Goal: Transaction & Acquisition: Purchase product/service

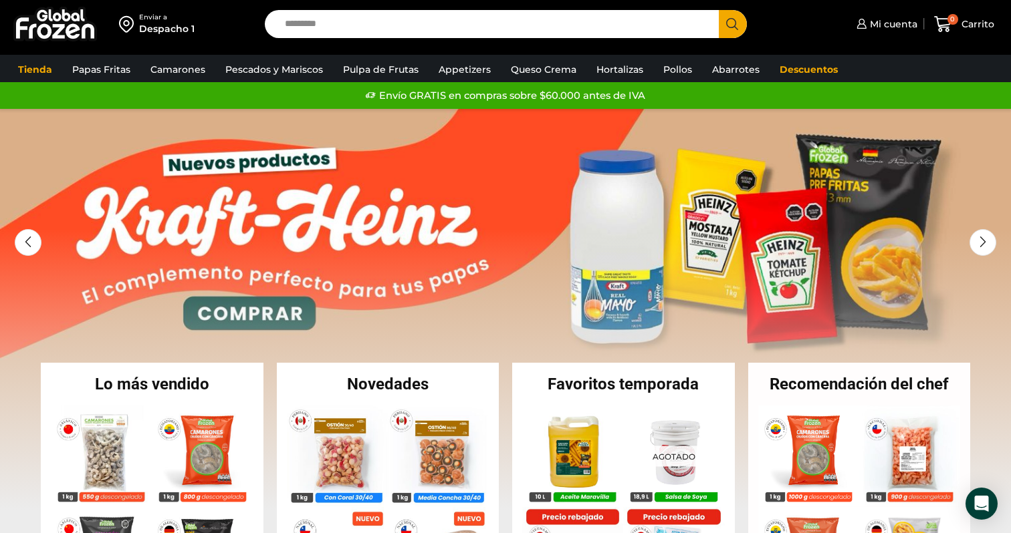
click at [423, 17] on input "Search input" at bounding box center [495, 24] width 434 height 28
paste input "**********"
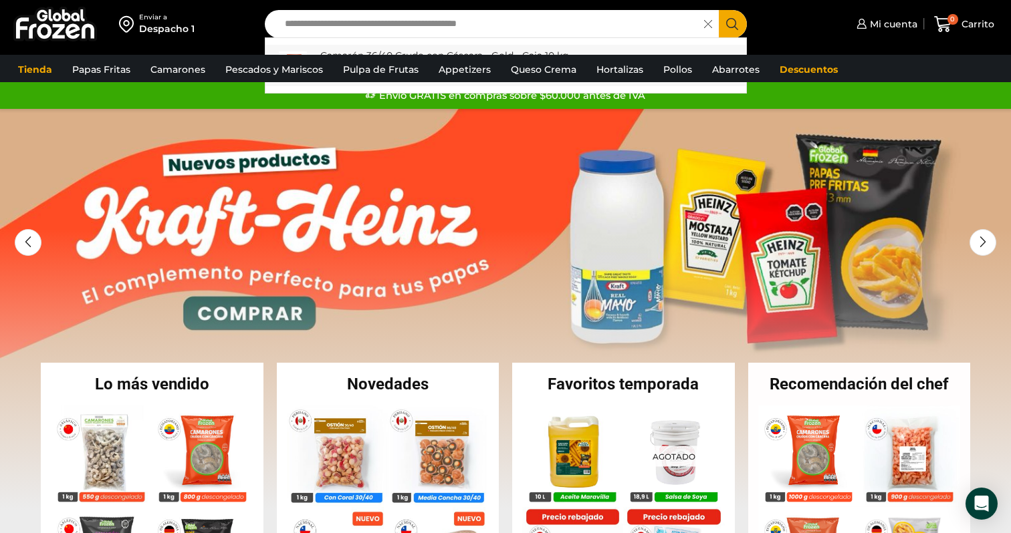
type input "**********"
click at [459, 45] on link "Camarón 36/40 Crudo con Cáscara - Gold - Caja 10 kg In stock $ 8.120" at bounding box center [505, 65] width 481 height 41
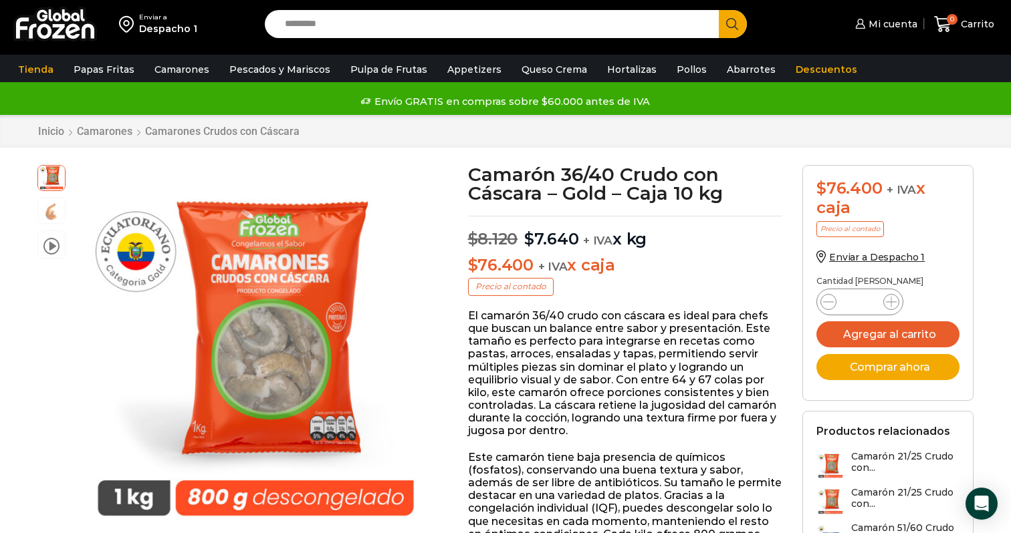
click at [471, 24] on input "Search input" at bounding box center [495, 24] width 434 height 28
paste input "**********"
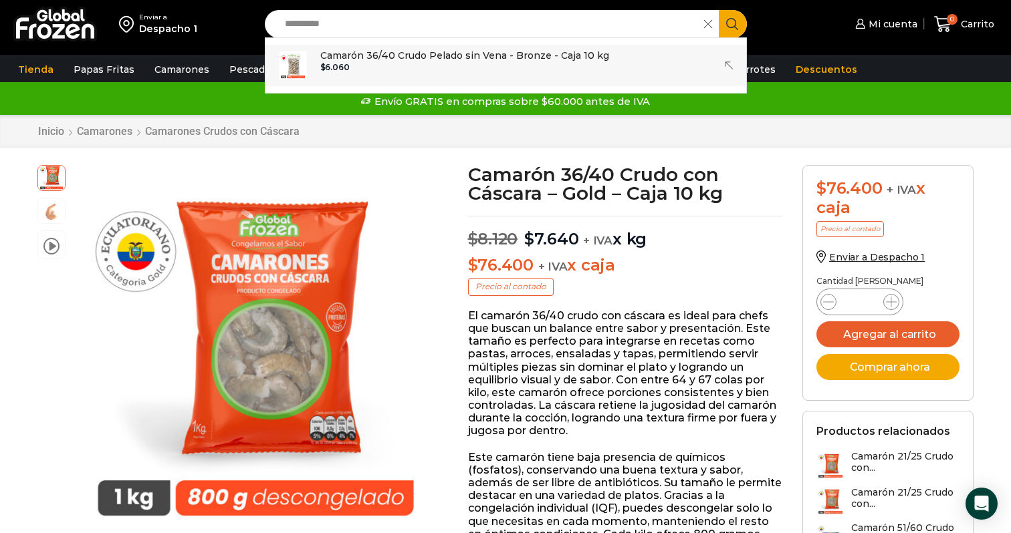
click at [362, 59] on p "Camarón 36/40 Crudo Pelado sin Vena - Bronze - Caja 10 kg" at bounding box center [464, 55] width 289 height 15
type input "**********"
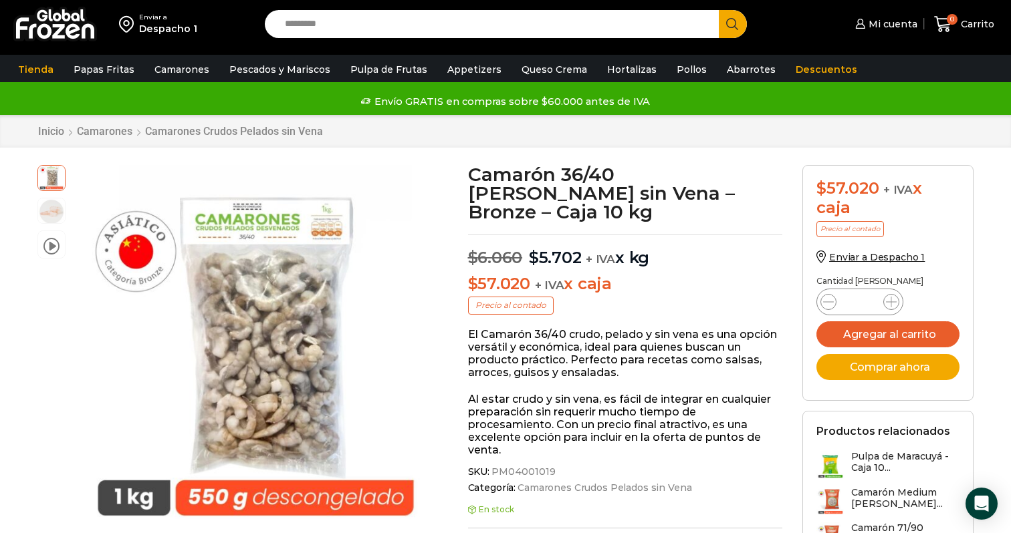
click at [860, 299] on input "*" at bounding box center [859, 302] width 25 height 19
type input "**"
click at [927, 293] on div "Camarón 36/40 Crudo Pelado sin Vena - Bronze - Caja 10 kg cantidad **" at bounding box center [887, 301] width 143 height 25
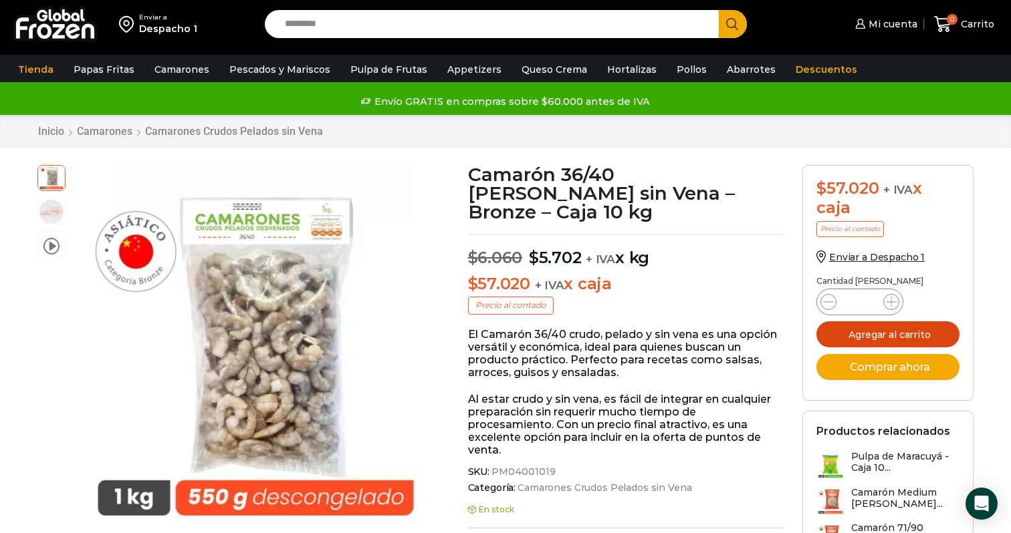
click at [909, 332] on button "Agregar al carrito" at bounding box center [887, 335] width 143 height 26
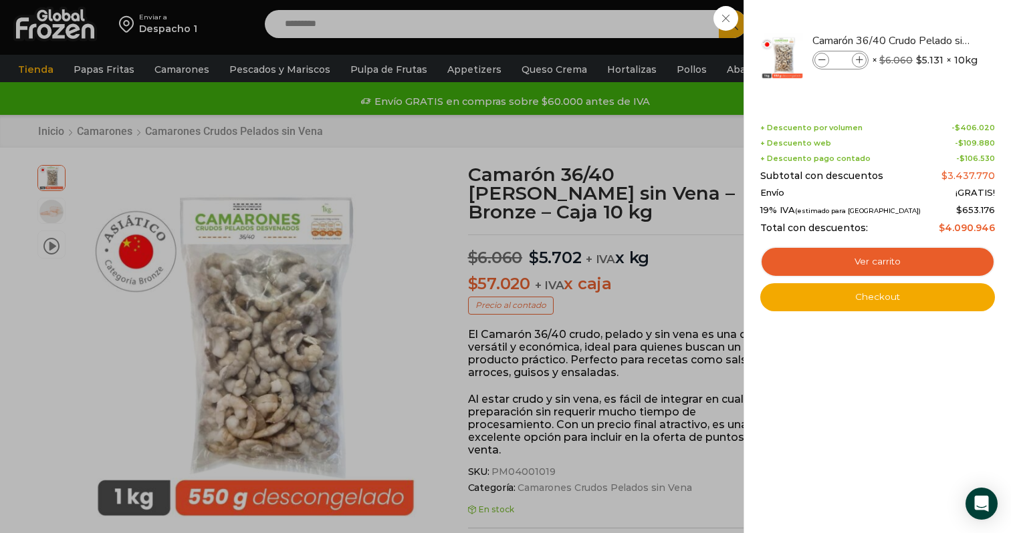
click at [931, 40] on div "67 Carrito 67 67 Shopping Cart" at bounding box center [964, 24] width 67 height 31
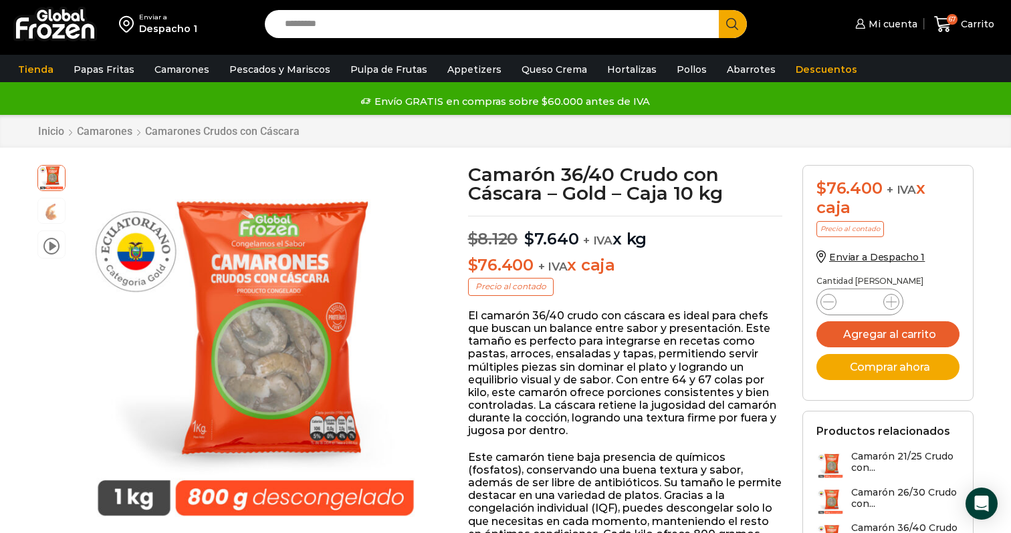
click at [179, 27] on div "Despacho 1" at bounding box center [168, 28] width 58 height 13
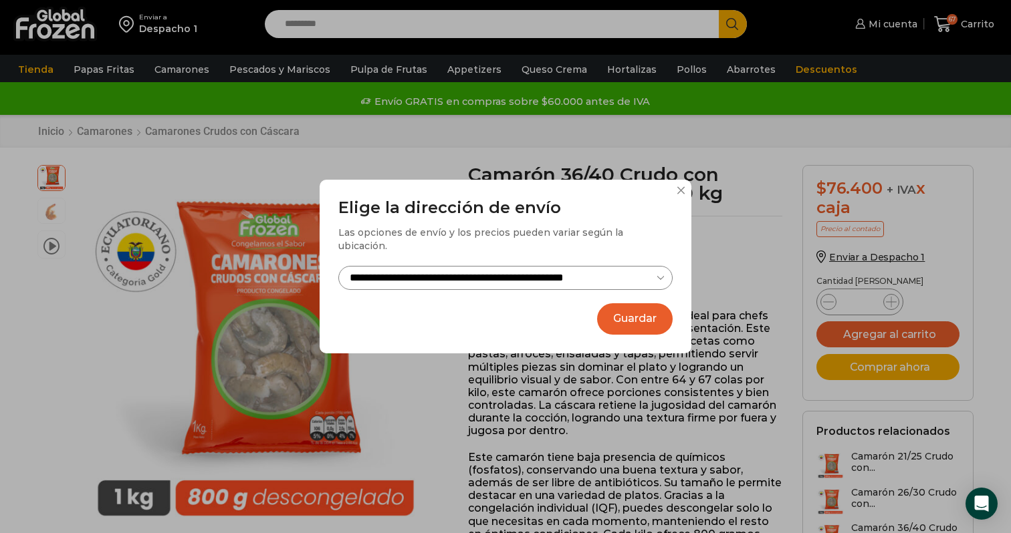
click at [684, 195] on button at bounding box center [681, 191] width 8 height 8
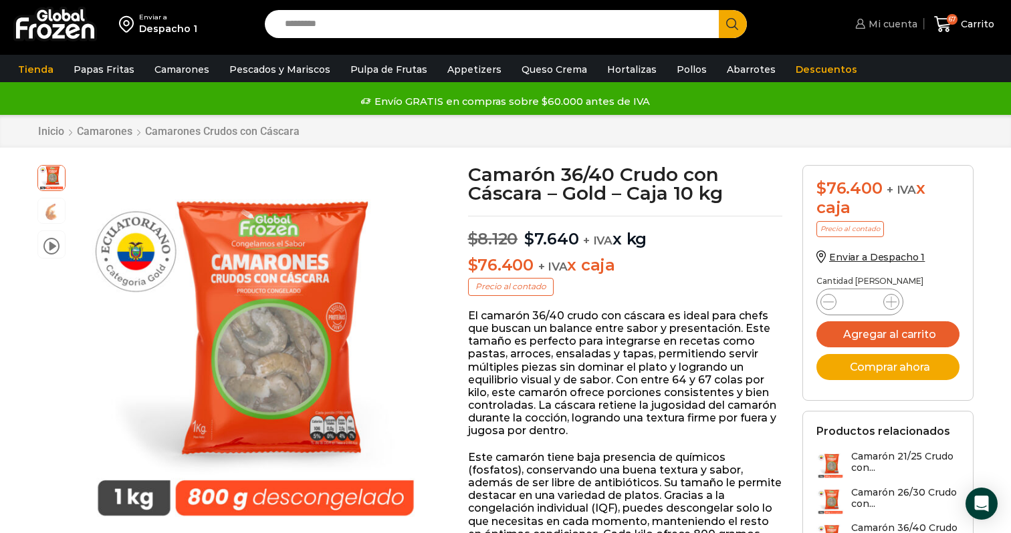
click at [901, 25] on span "Mi cuenta" at bounding box center [891, 23] width 52 height 13
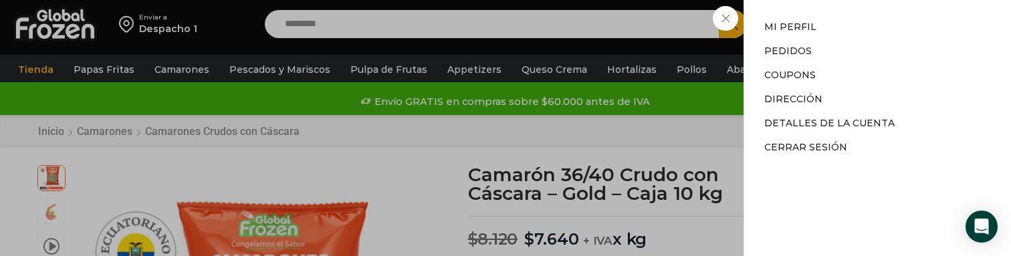
click at [852, 37] on div "Mi cuenta Mi cuenta Mi perfil Pedidos Descargas Coupons Dirección Detalles de l…" at bounding box center [885, 24] width 66 height 27
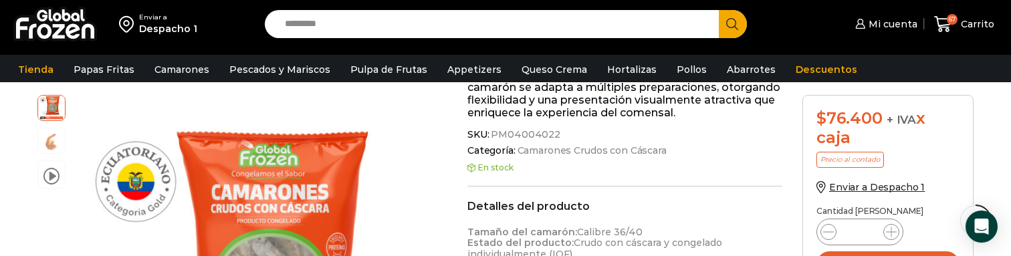
scroll to position [544, 0]
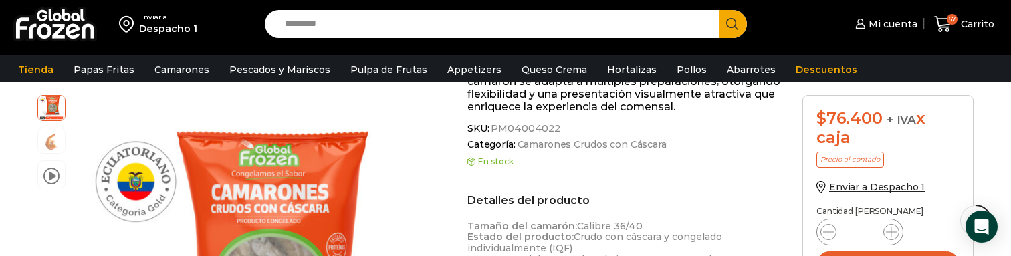
click at [529, 131] on span "PM04004022" at bounding box center [525, 128] width 72 height 11
copy span "PM04004022"
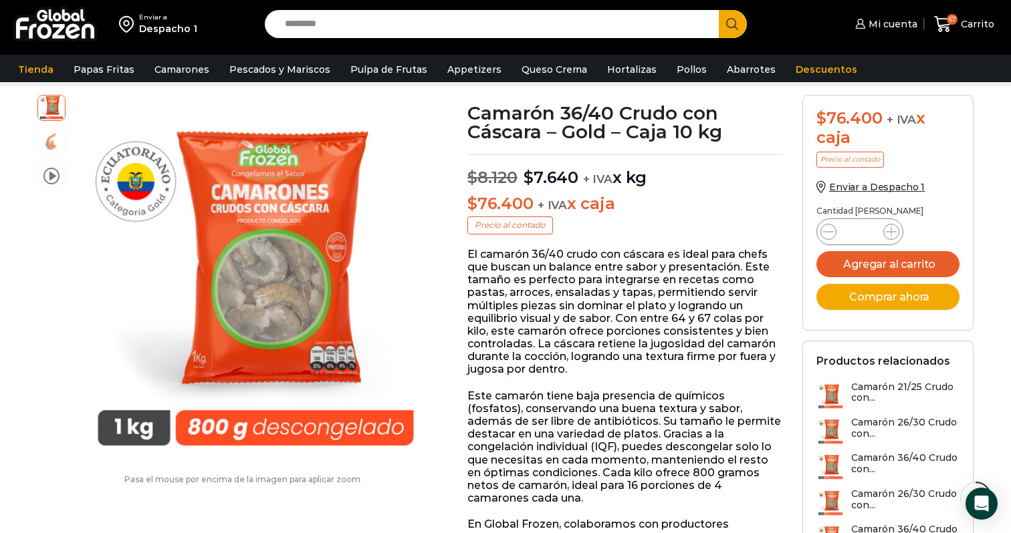
scroll to position [31, 0]
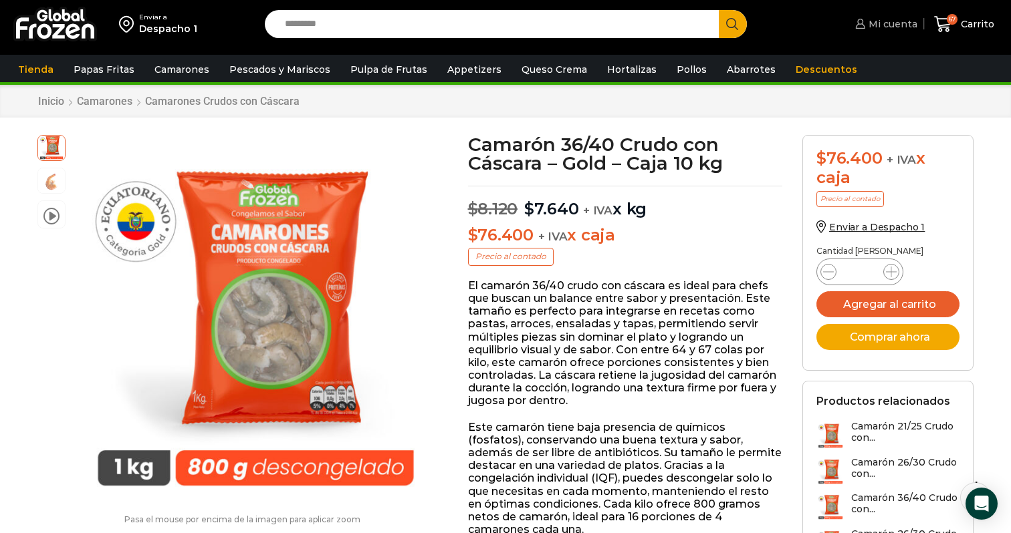
click at [898, 27] on span "Mi cuenta" at bounding box center [891, 23] width 52 height 13
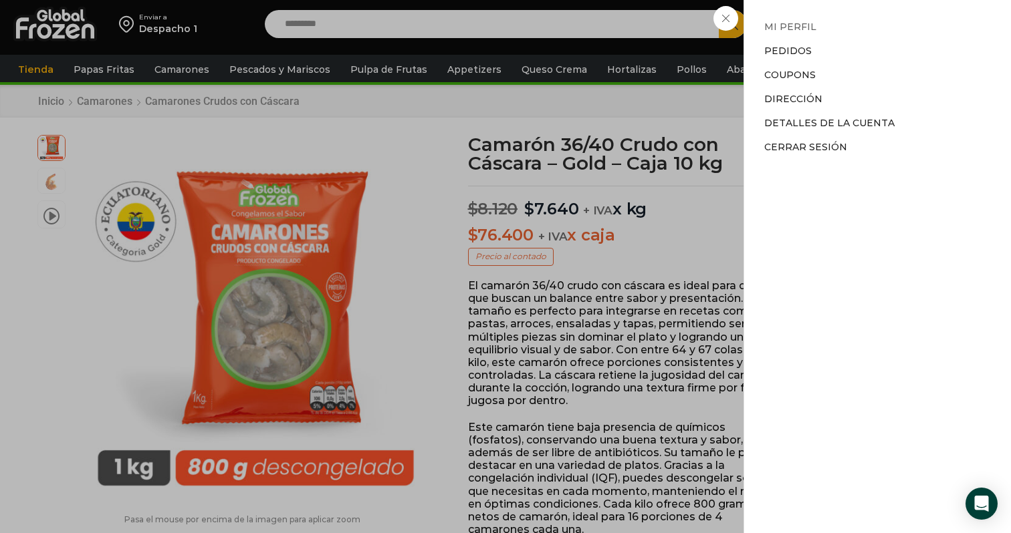
click at [798, 23] on link "Mi perfil" at bounding box center [790, 27] width 52 height 12
click at [852, 15] on div "Mi cuenta Mi cuenta Mi perfil Pedidos Descargas Coupons Dirección Detalles de l…" at bounding box center [885, 24] width 66 height 27
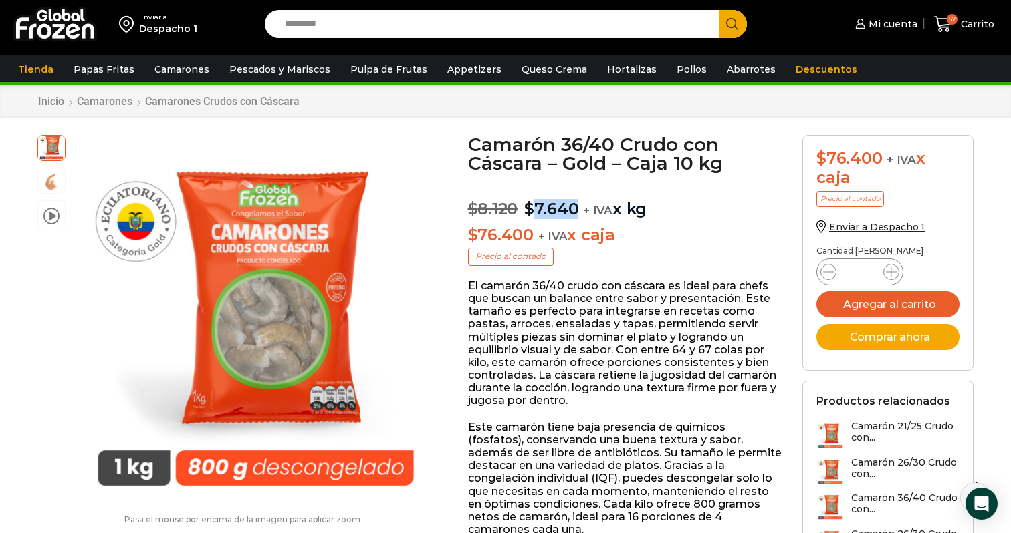
drag, startPoint x: 537, startPoint y: 207, endPoint x: 574, endPoint y: 209, distance: 37.5
click at [574, 209] on bdi "$ 7.640" at bounding box center [551, 208] width 55 height 19
copy bdi "7.640"
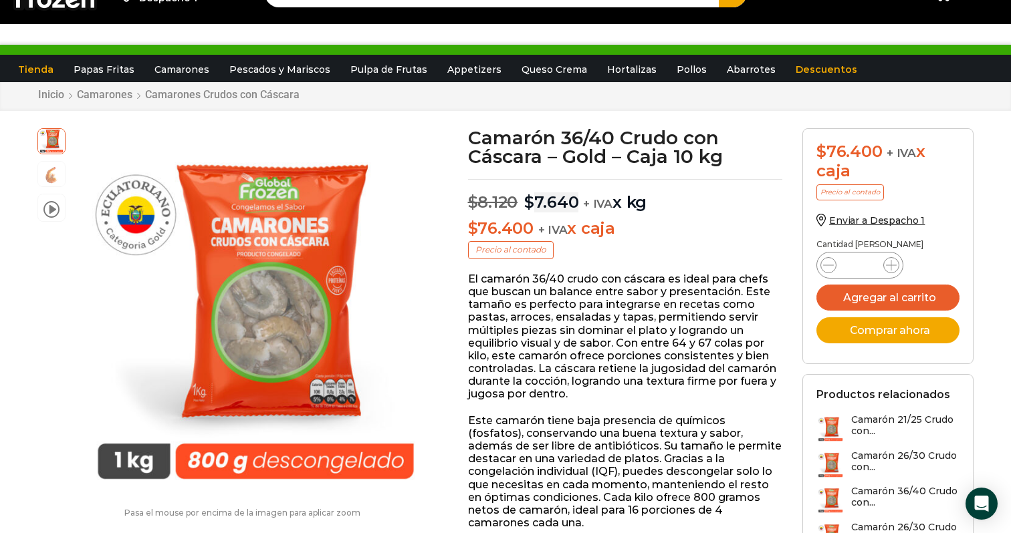
scroll to position [0, 0]
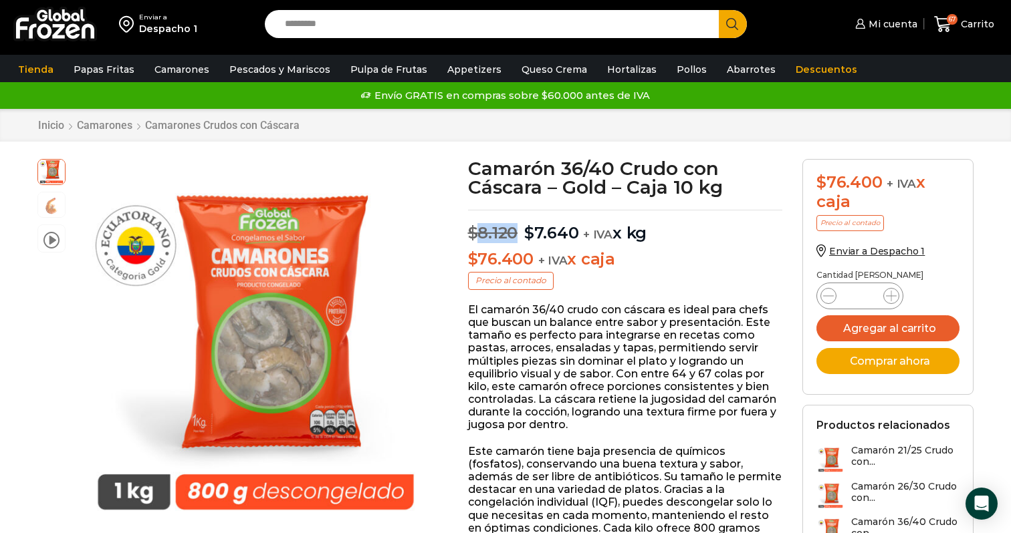
drag, startPoint x: 479, startPoint y: 233, endPoint x: 519, endPoint y: 233, distance: 39.4
click at [519, 233] on p "$ 8.120 Original price was: $8.120. $ 7.640 Current price is: $7.640. + IVA x kg" at bounding box center [625, 226] width 315 height 33
copy bdi "8.120"
drag, startPoint x: 465, startPoint y: 229, endPoint x: 579, endPoint y: 231, distance: 113.7
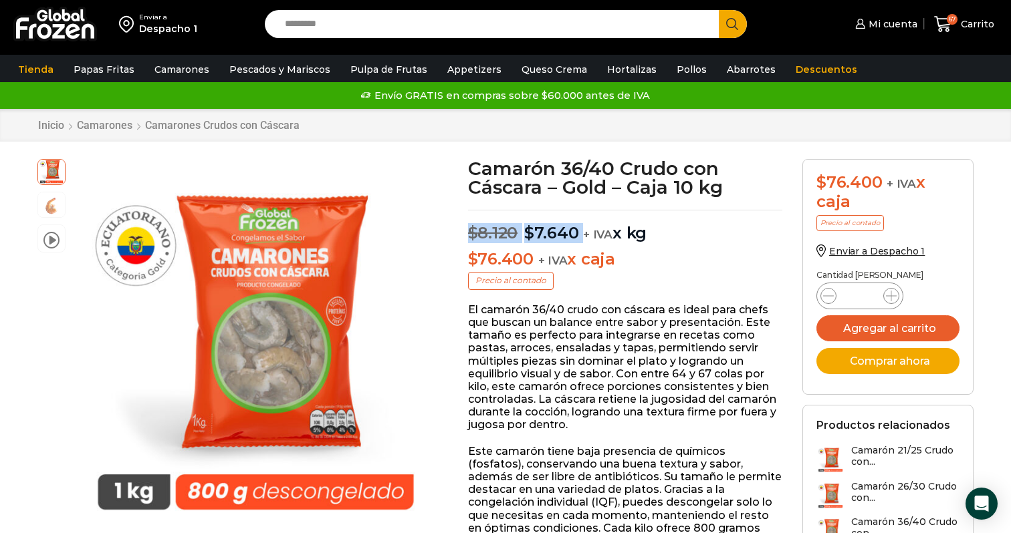
copy p "$ 8.120 Original price was: $8.120. $ 7.640 Current price is: $7.640."
click at [487, 341] on p "El camarón 36/40 crudo con cáscara es ideal para chefs que buscan un balance en…" at bounding box center [625, 368] width 315 height 128
click at [643, 342] on p "El camarón 36/40 crudo con cáscara es ideal para chefs que buscan un balance en…" at bounding box center [625, 368] width 315 height 128
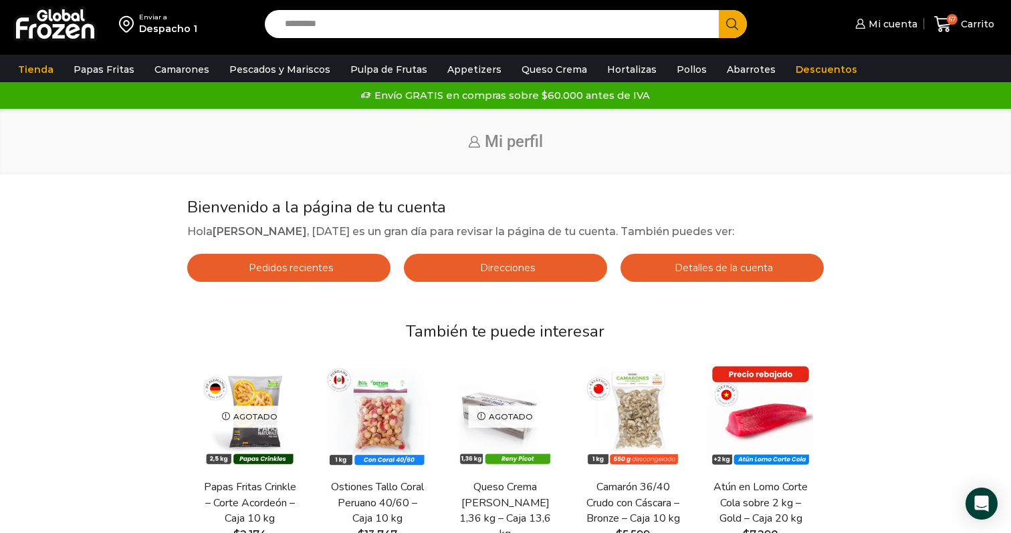
click at [495, 274] on link "Direcciones" at bounding box center [505, 268] width 203 height 28
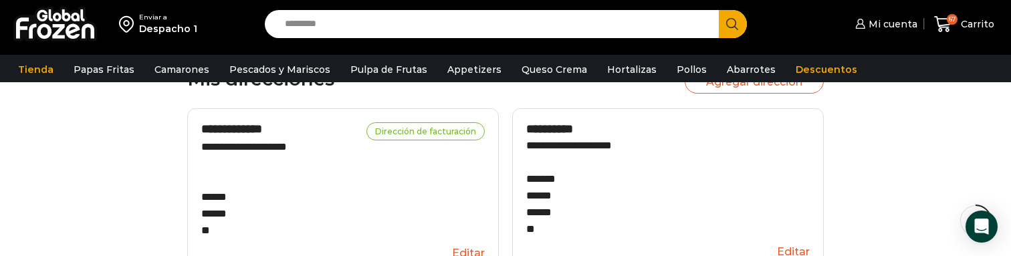
scroll to position [481, 0]
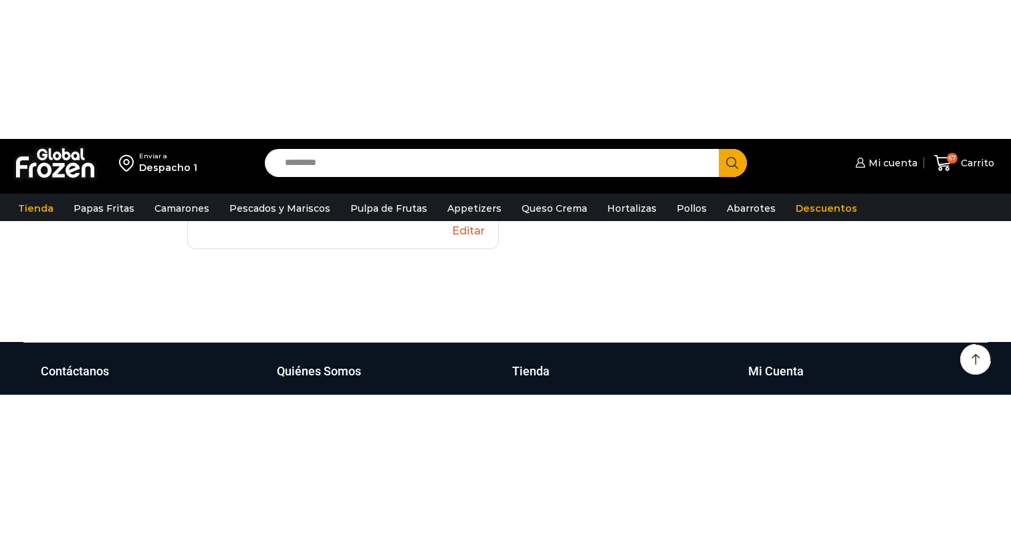
scroll to position [188, 0]
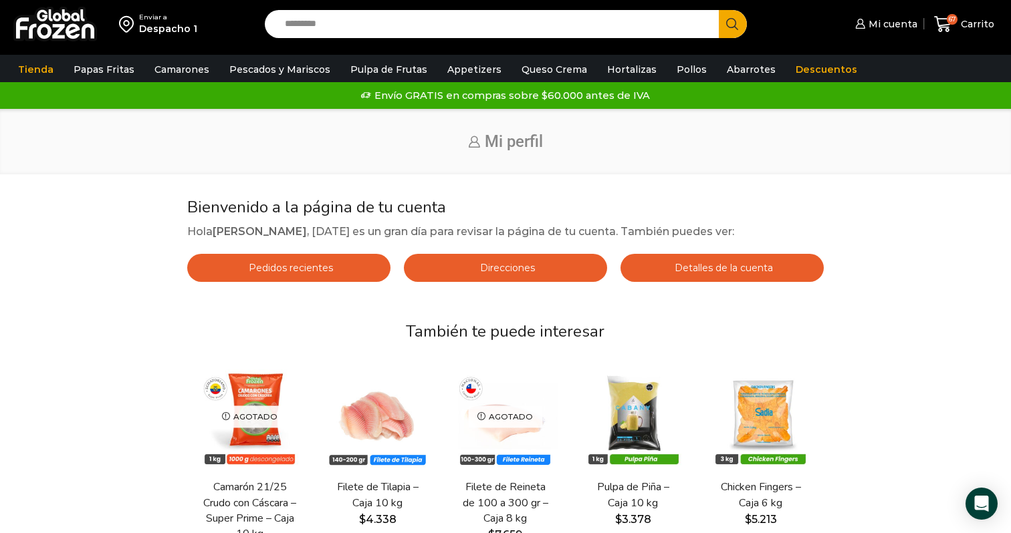
click at [541, 258] on link "Direcciones" at bounding box center [505, 268] width 203 height 28
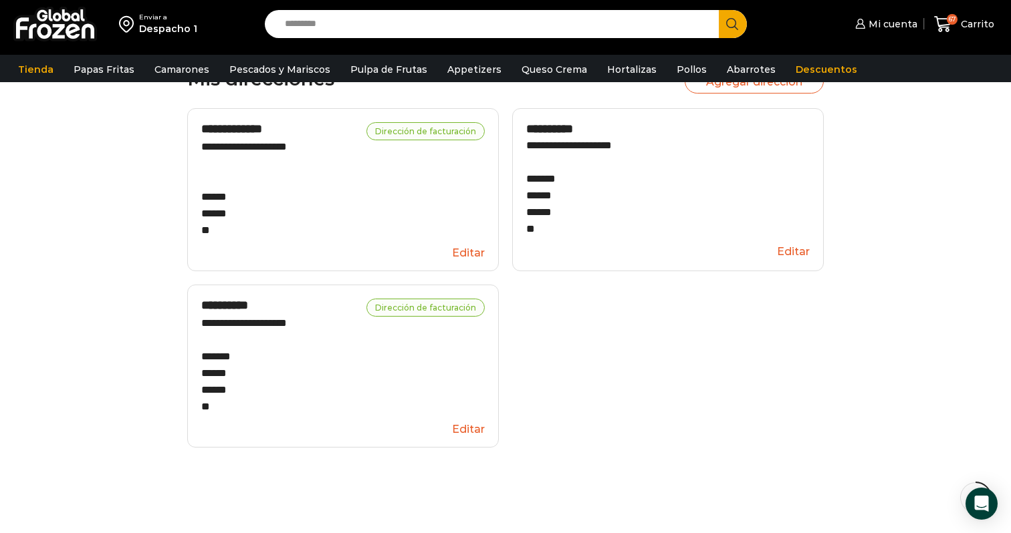
scroll to position [135, 0]
